Goal: Transaction & Acquisition: Purchase product/service

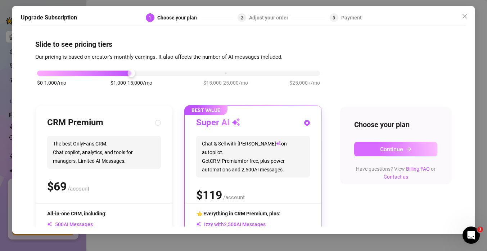
click at [369, 151] on button "Continue" at bounding box center [395, 149] width 83 height 14
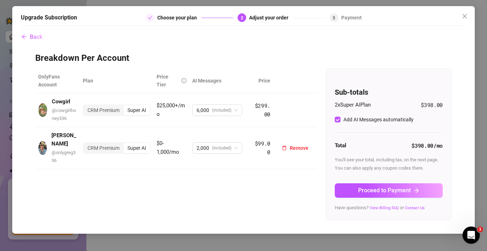
click at [85, 150] on td "CRM Premium Super AI" at bounding box center [117, 148] width 74 height 42
click at [104, 148] on div "CRM Premium Super AI" at bounding box center [117, 148] width 68 height 12
click at [106, 146] on div "CRM Premium" at bounding box center [104, 148] width 40 height 10
click at [85, 144] on input "CRM Premium" at bounding box center [85, 144] width 0 height 0
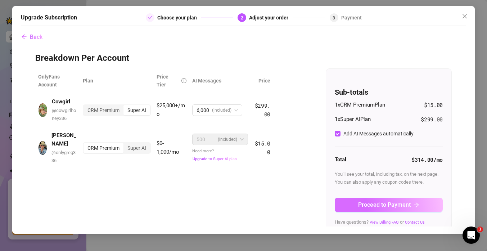
click at [364, 203] on span "Proceed to Payment" at bounding box center [384, 204] width 53 height 7
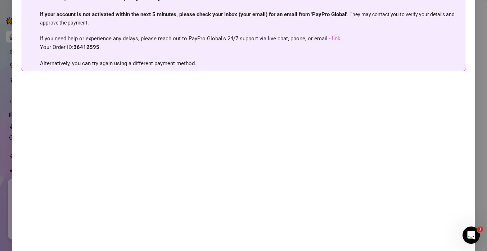
scroll to position [77, 0]
